Goal: Task Accomplishment & Management: Manage account settings

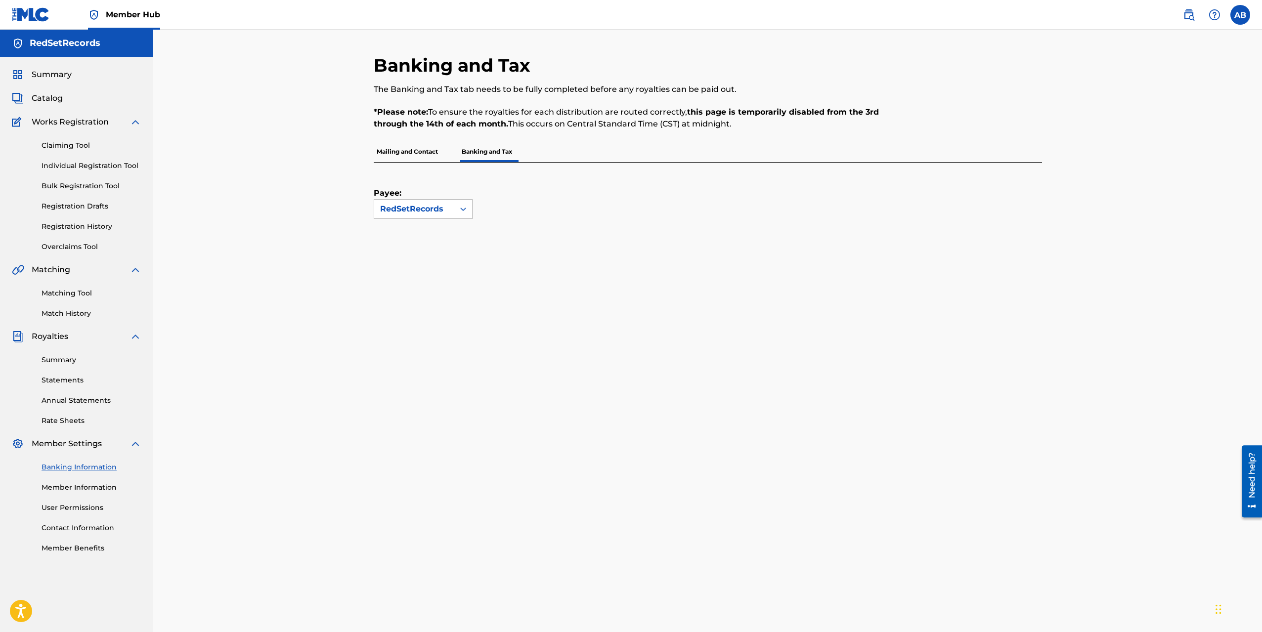
click at [445, 211] on div "RedSetRecords" at bounding box center [414, 209] width 68 height 12
click at [418, 157] on p "Mailing and Contact" at bounding box center [407, 151] width 67 height 21
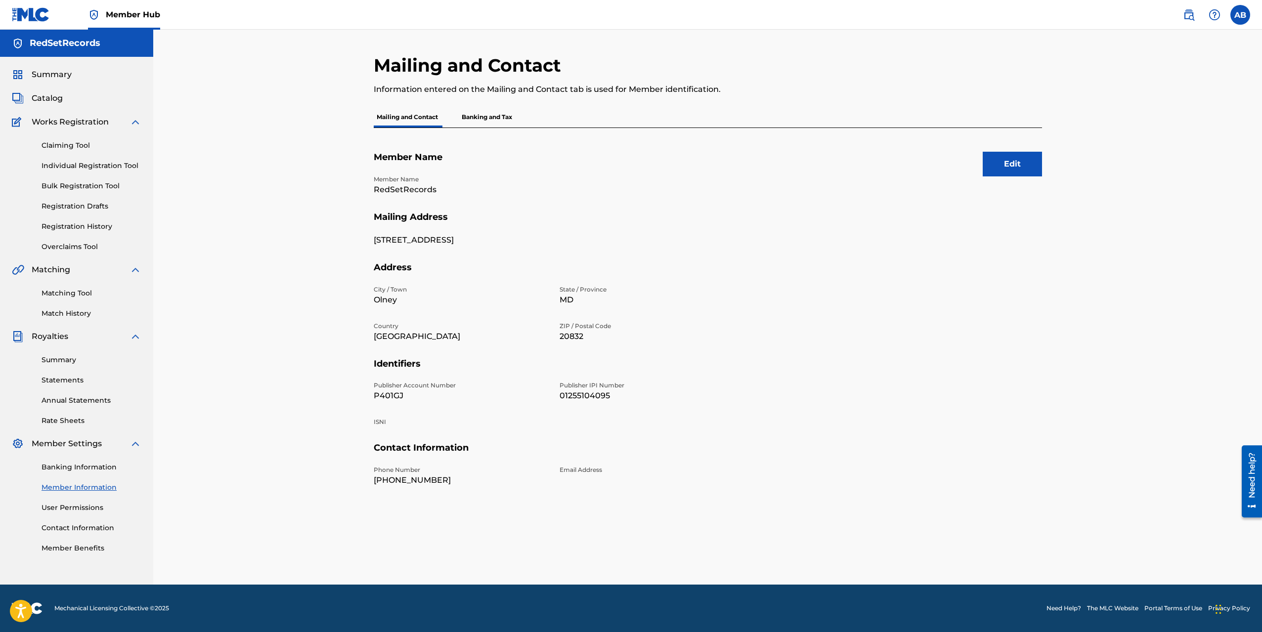
click at [475, 119] on p "Banking and Tax" at bounding box center [487, 117] width 56 height 21
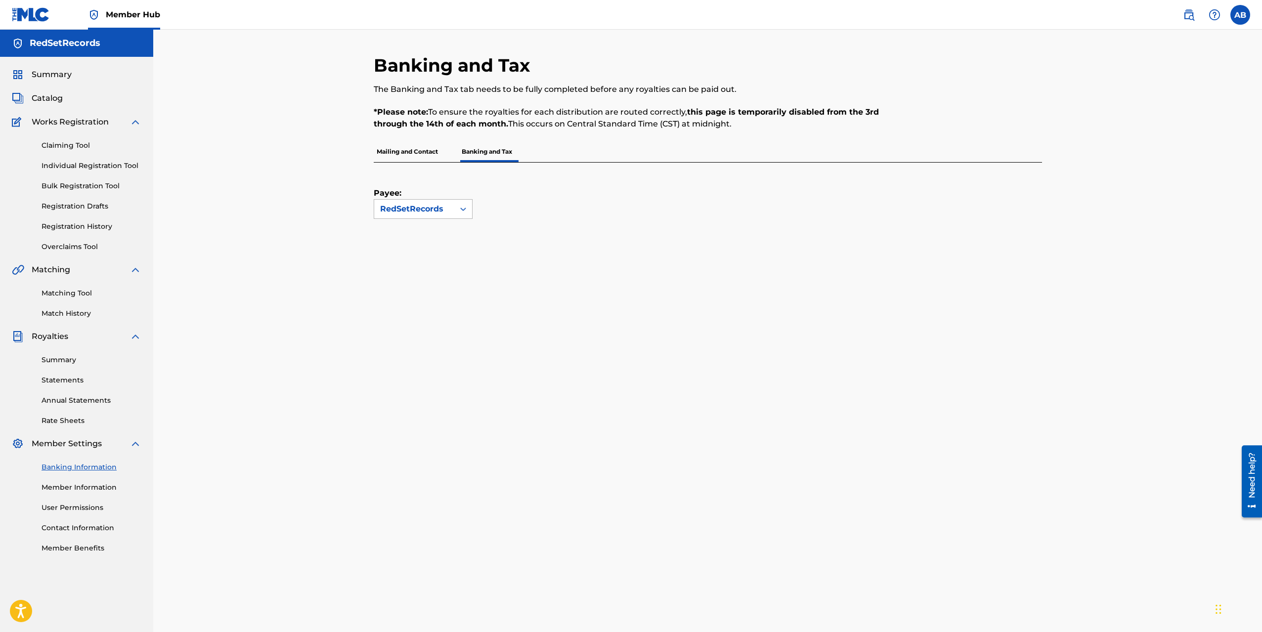
click at [465, 212] on icon at bounding box center [463, 209] width 10 height 10
click at [460, 207] on icon at bounding box center [463, 209] width 10 height 10
click at [585, 215] on div "Payee: RedSetRecords" at bounding box center [696, 191] width 645 height 56
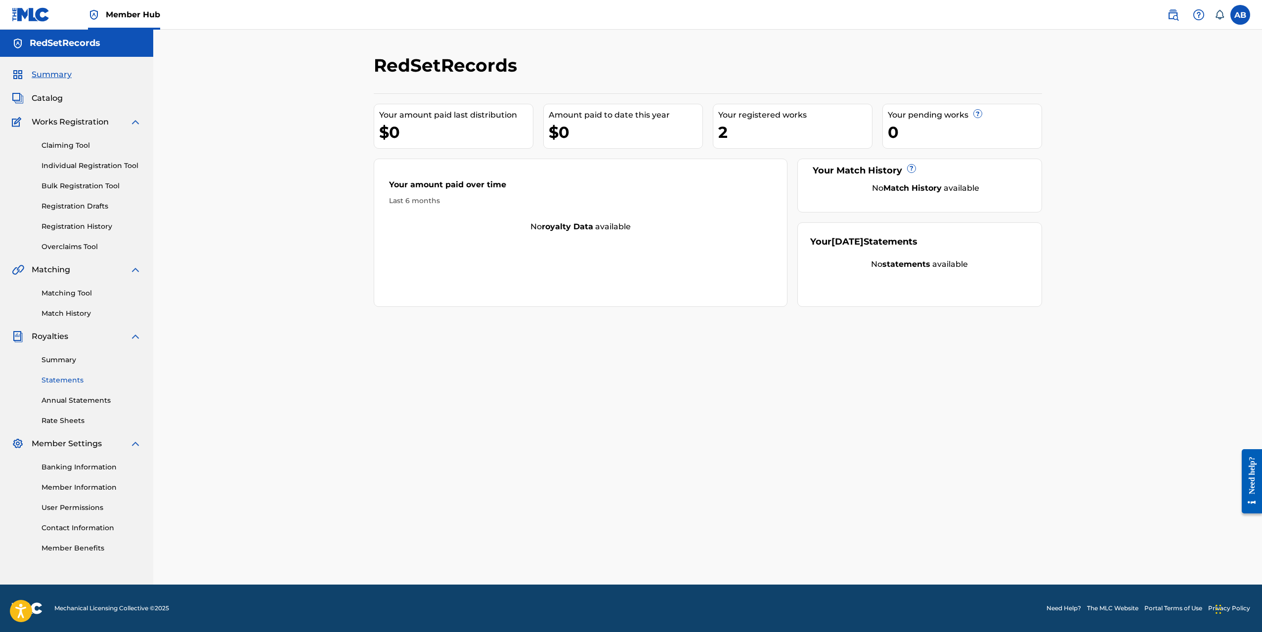
click at [71, 382] on link "Statements" at bounding box center [92, 380] width 100 height 10
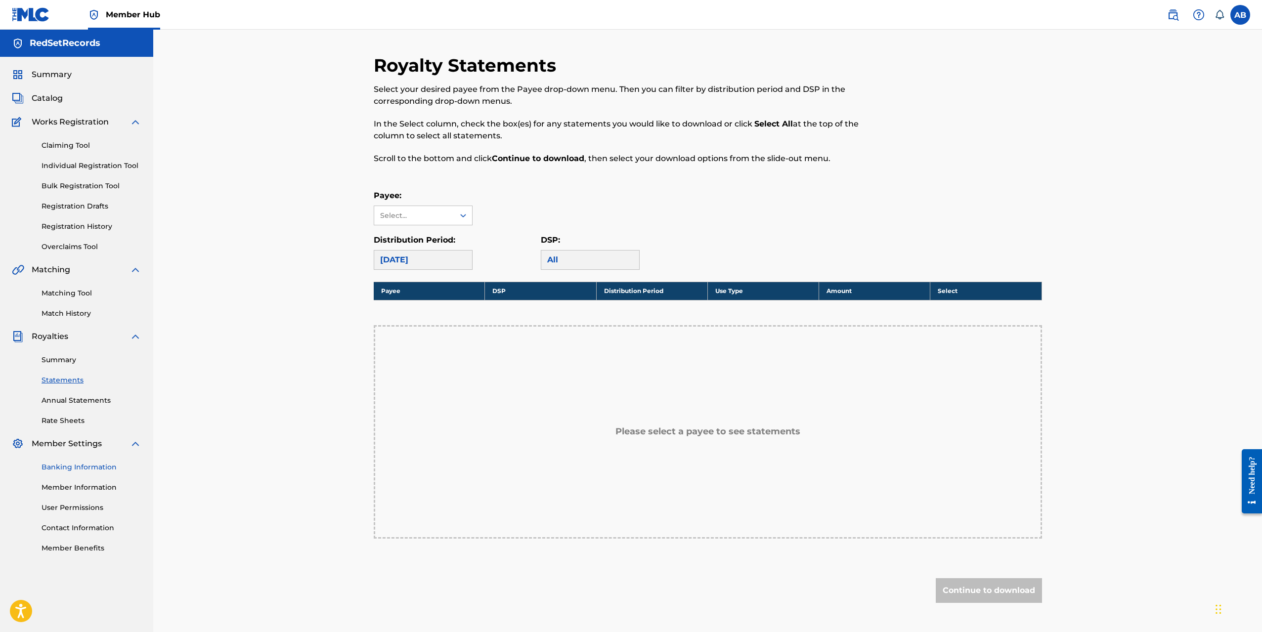
click at [80, 470] on link "Banking Information" at bounding box center [92, 467] width 100 height 10
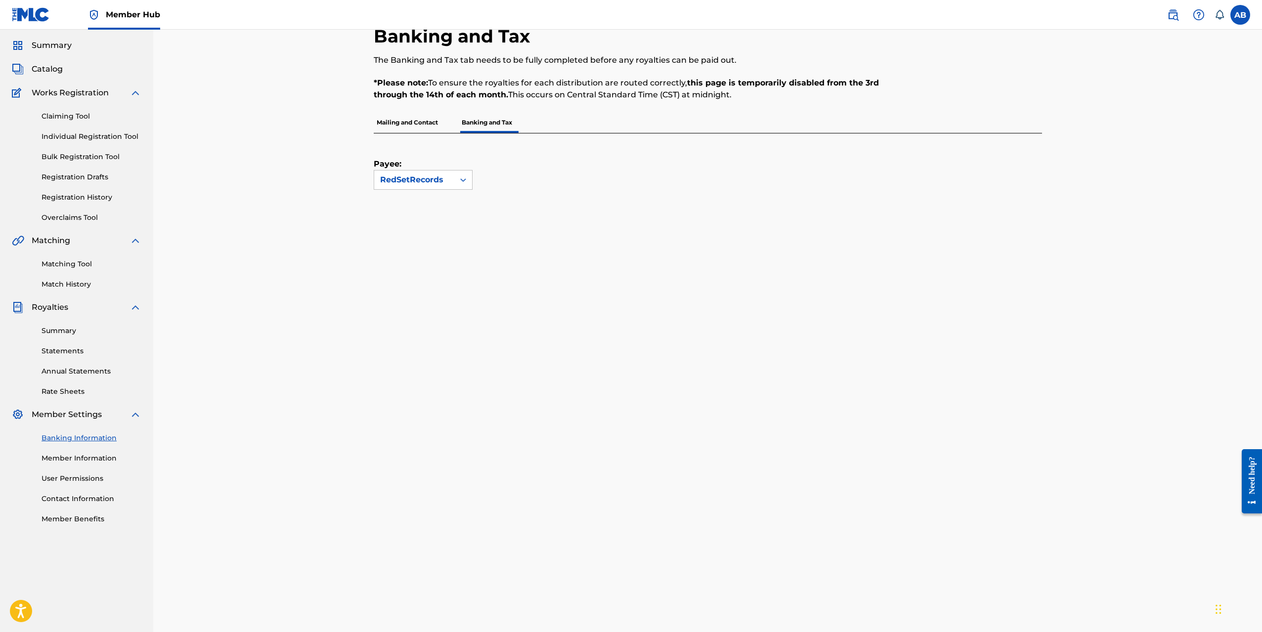
scroll to position [266, 0]
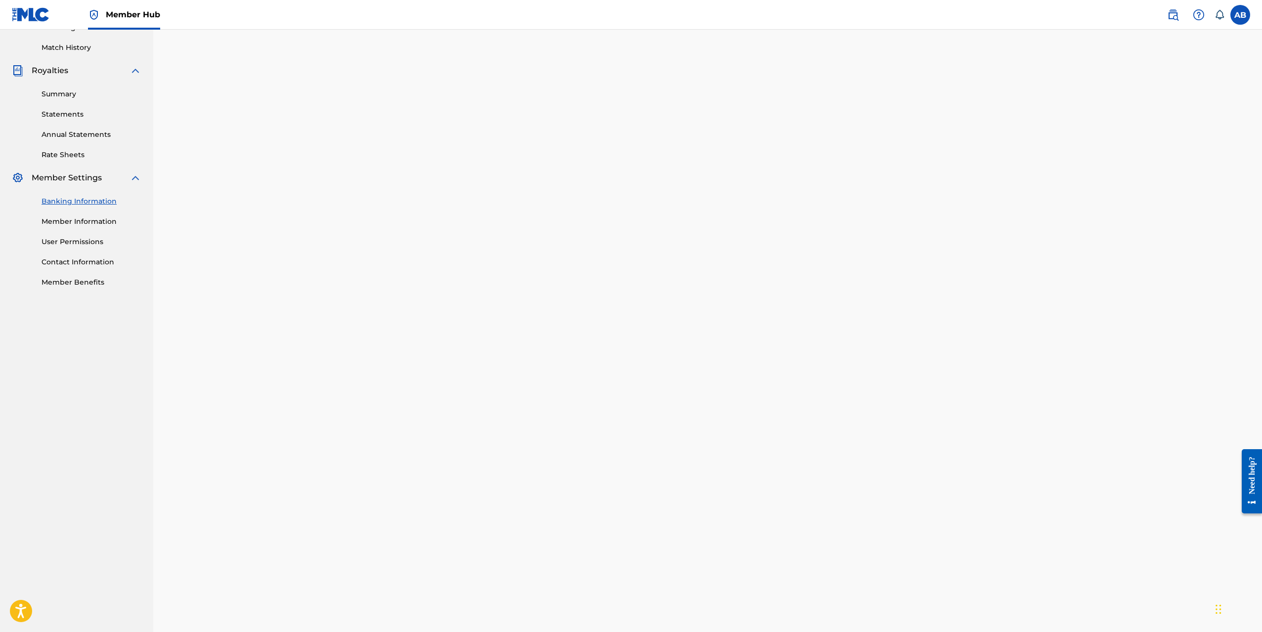
click at [329, 213] on div "Banking and Tax The Banking and Tax tab needs to be fully completed before any …" at bounding box center [707, 358] width 1109 height 1188
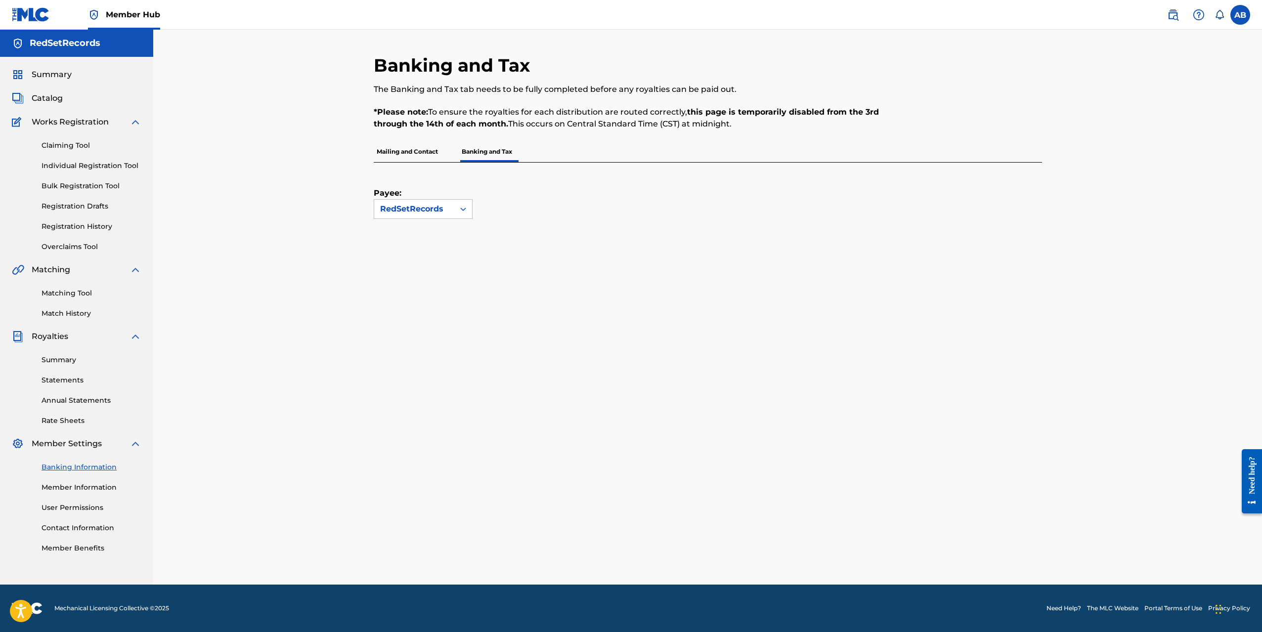
scroll to position [0, 0]
click at [83, 469] on link "Banking Information" at bounding box center [92, 467] width 100 height 10
click at [404, 158] on p "Mailing and Contact" at bounding box center [407, 151] width 67 height 21
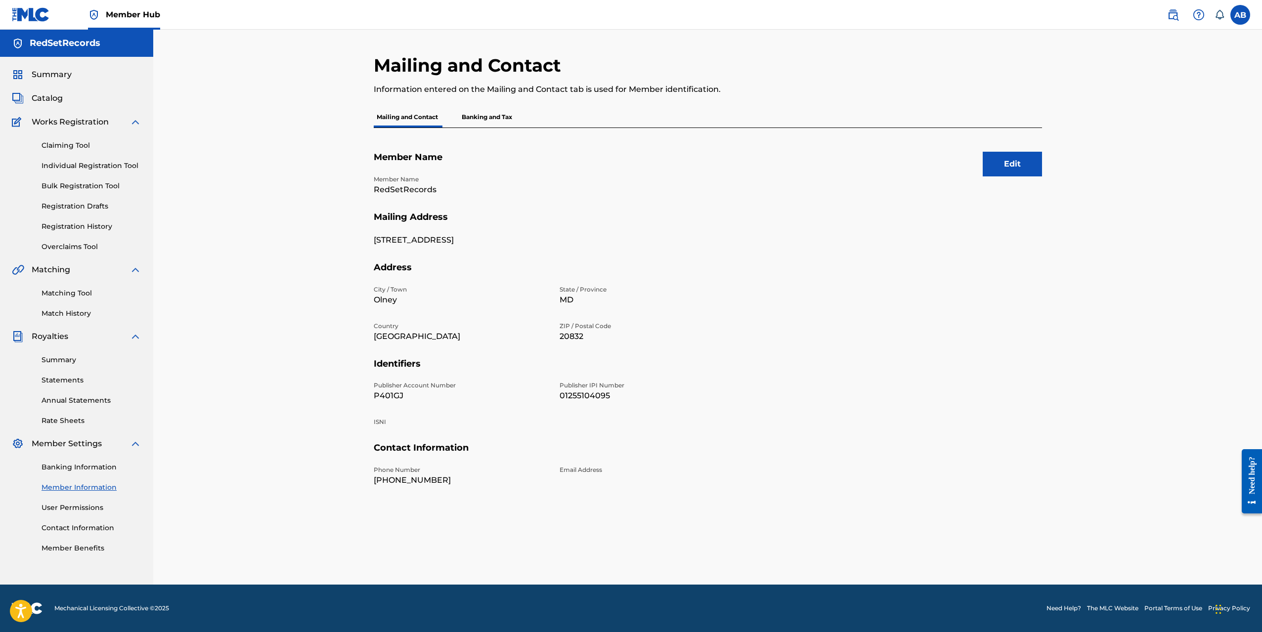
click at [490, 114] on p "Banking and Tax" at bounding box center [487, 117] width 56 height 21
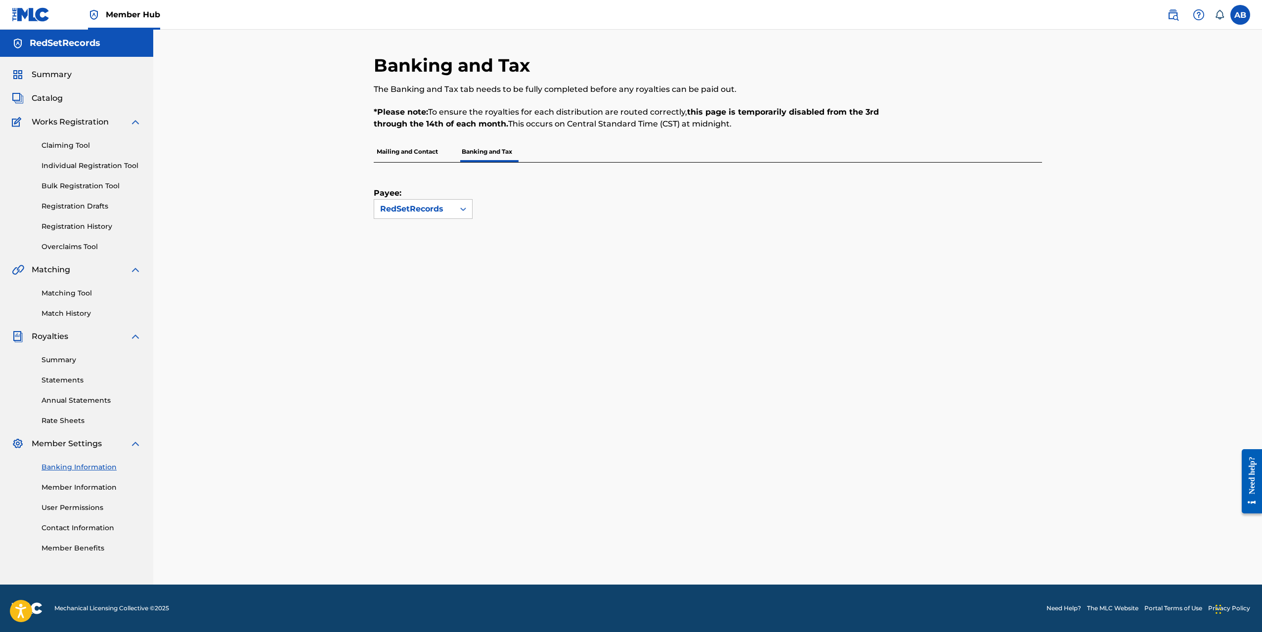
click at [533, 144] on div "Mailing and Contact Banking and Tax" at bounding box center [708, 151] width 668 height 21
click at [499, 155] on p "Banking and Tax" at bounding box center [487, 151] width 56 height 21
click at [424, 148] on p "Mailing and Contact" at bounding box center [407, 151] width 67 height 21
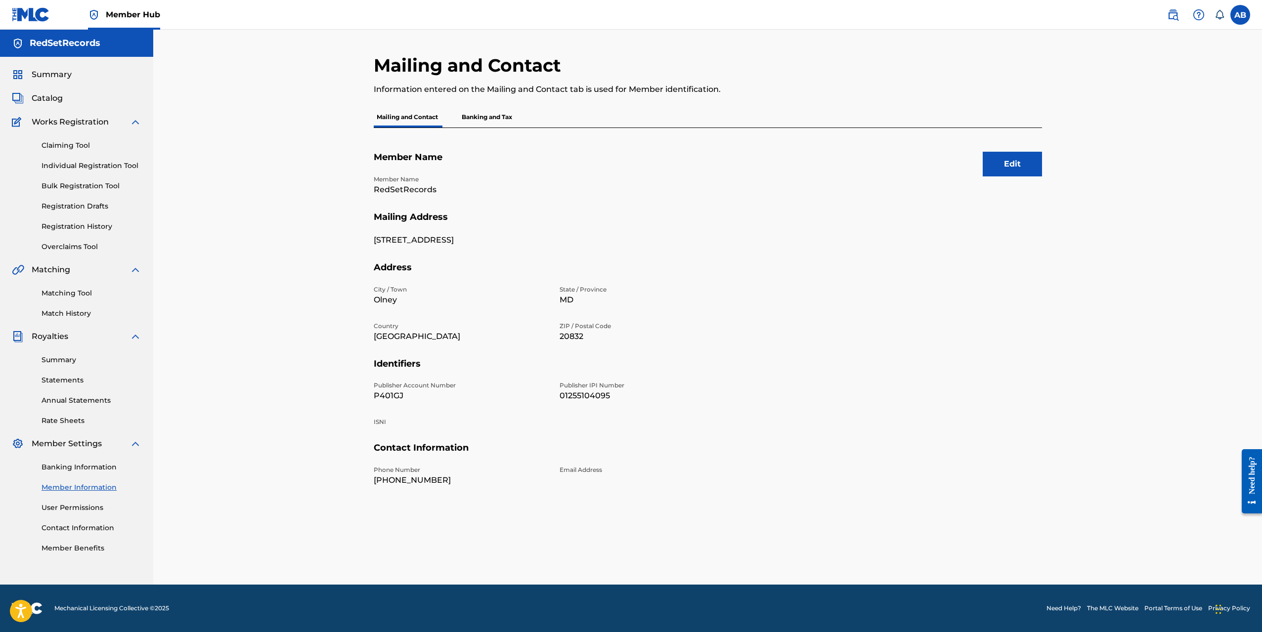
click at [481, 116] on p "Banking and Tax" at bounding box center [487, 117] width 56 height 21
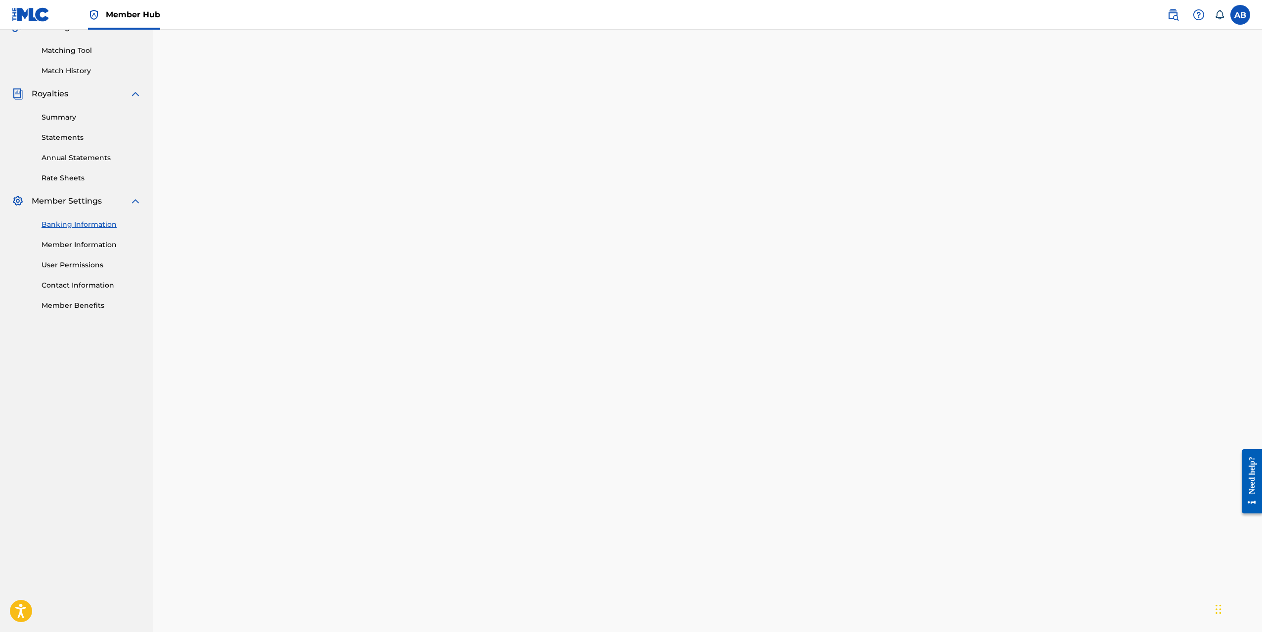
scroll to position [217, 0]
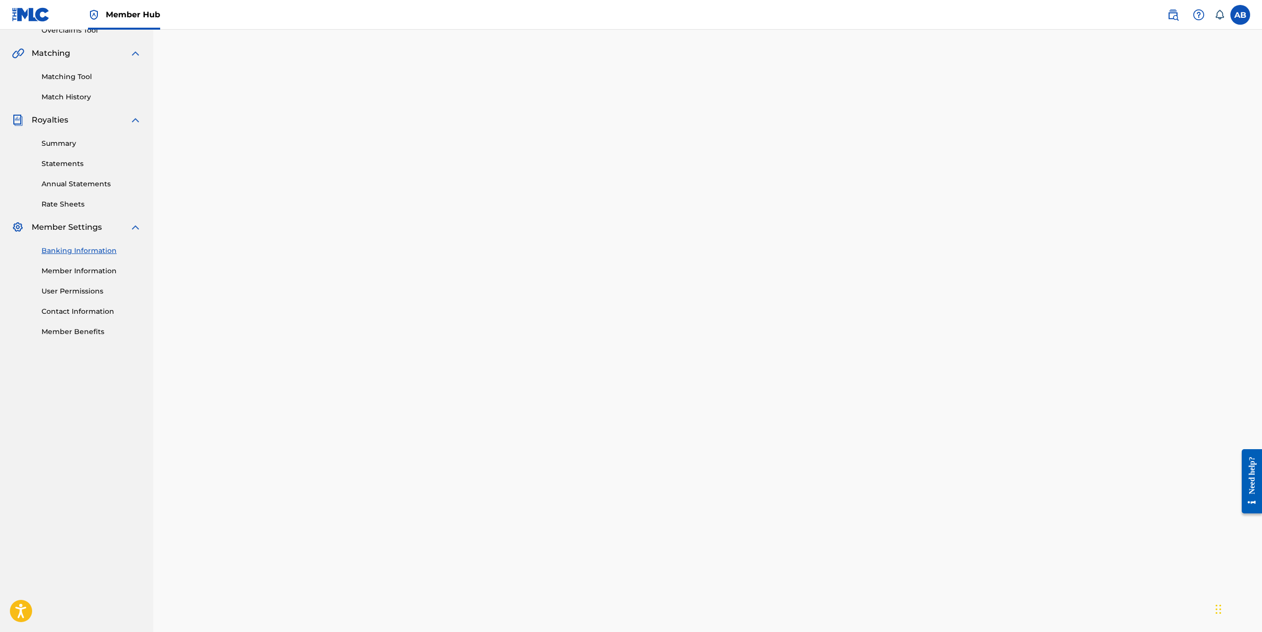
click at [1060, 346] on div "Banking and Tax The Banking and Tax tab needs to be fully completed before any …" at bounding box center [707, 407] width 1109 height 1188
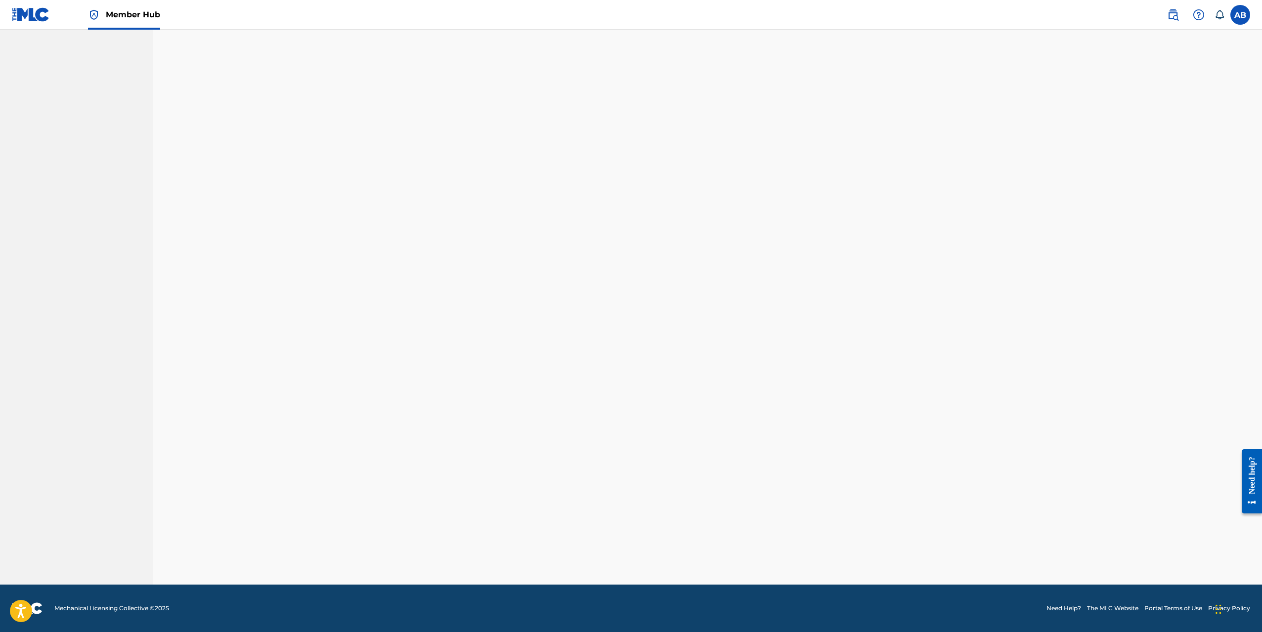
scroll to position [0, 0]
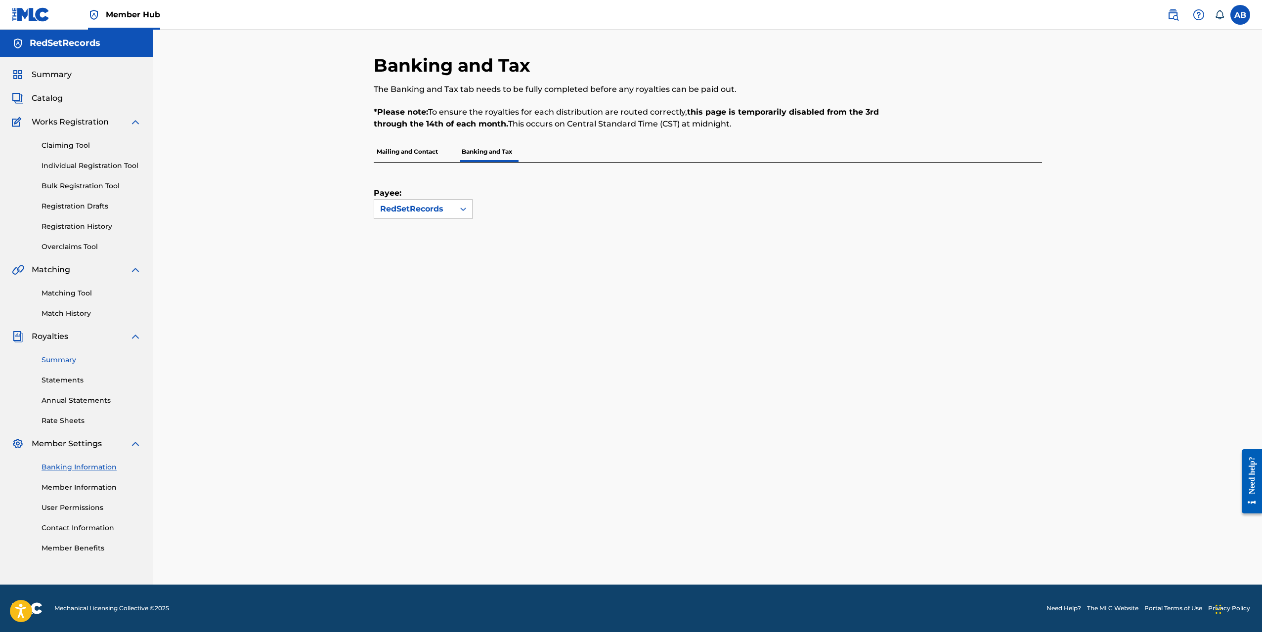
click at [64, 356] on link "Summary" at bounding box center [92, 360] width 100 height 10
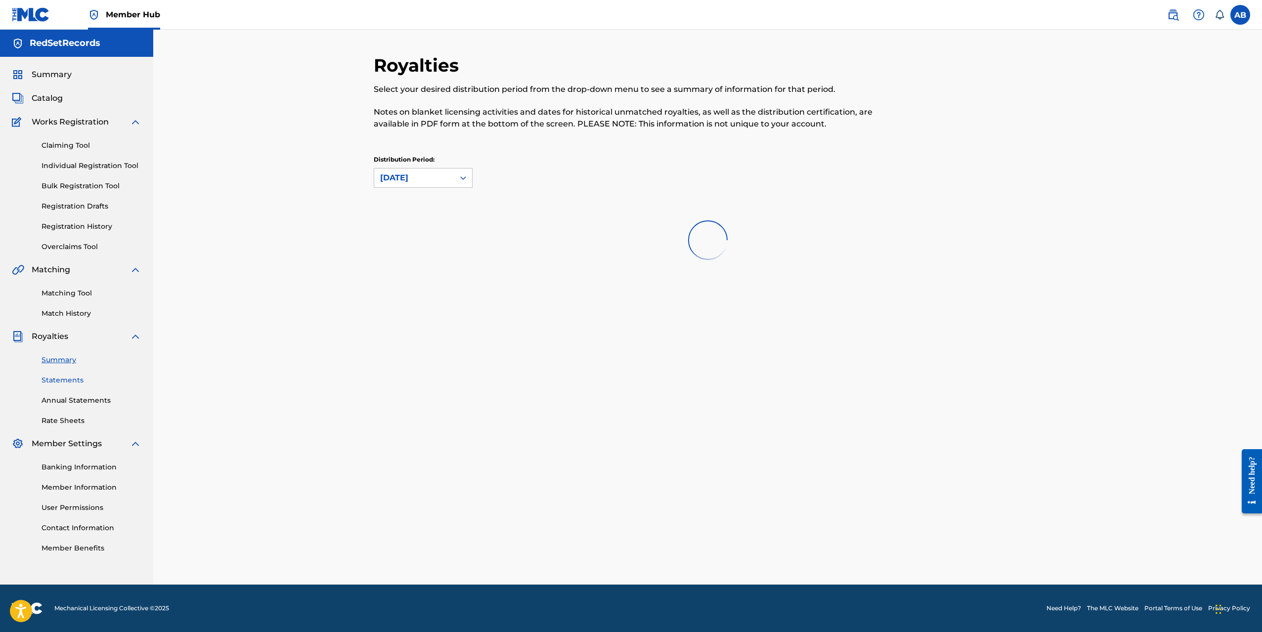
click at [70, 376] on link "Statements" at bounding box center [92, 380] width 100 height 10
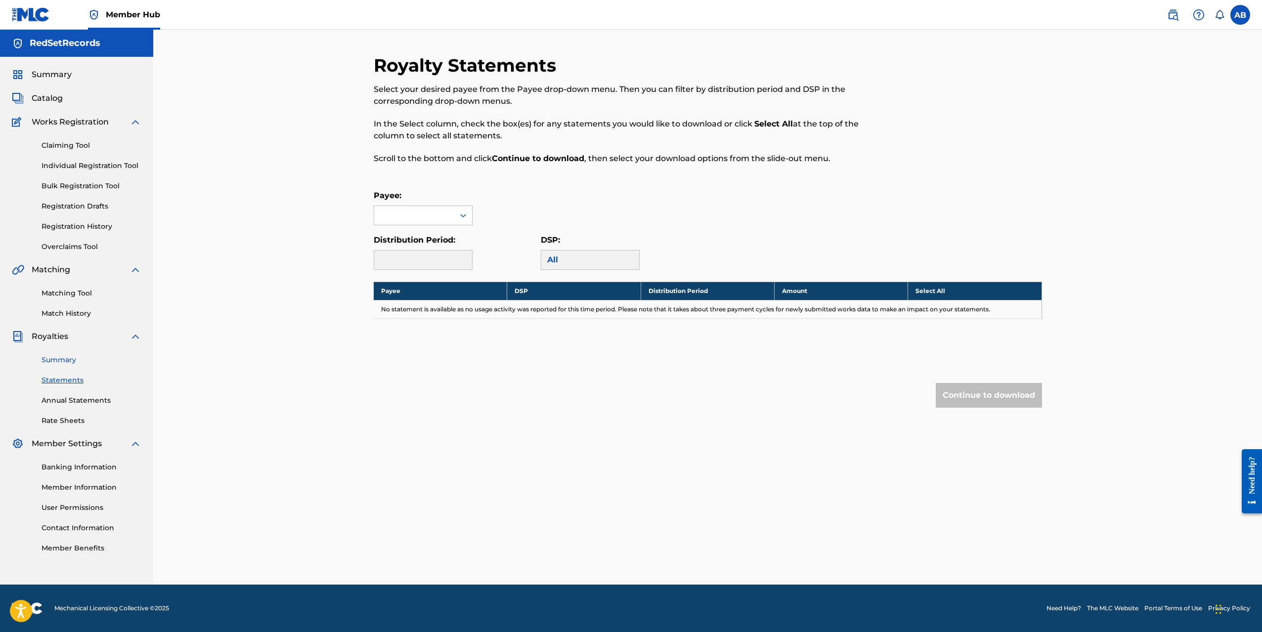
click at [57, 358] on link "Summary" at bounding box center [92, 360] width 100 height 10
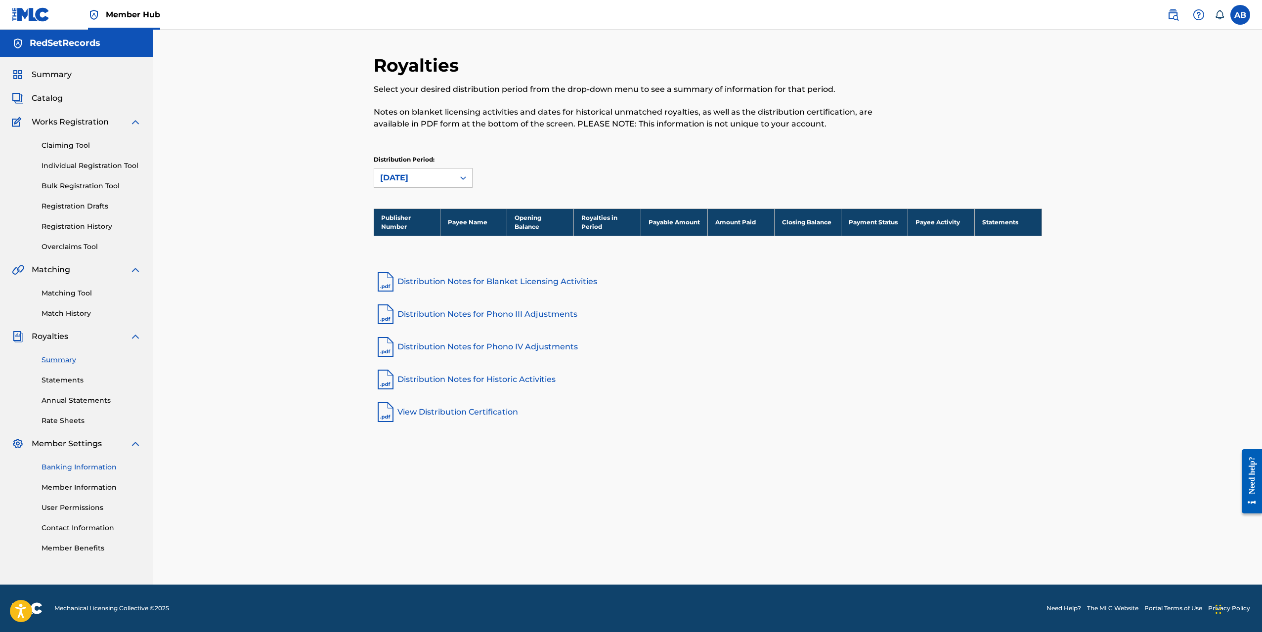
click at [61, 467] on link "Banking Information" at bounding box center [92, 467] width 100 height 10
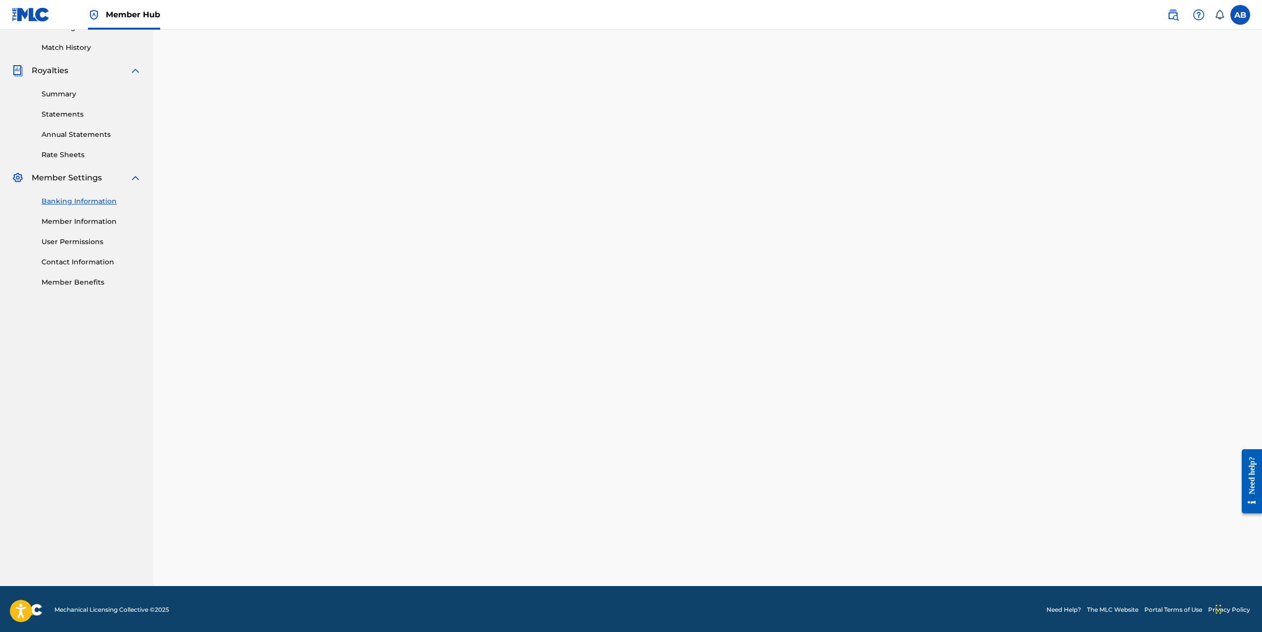
scroll to position [33, 0]
